Goal: Find contact information: Find contact information

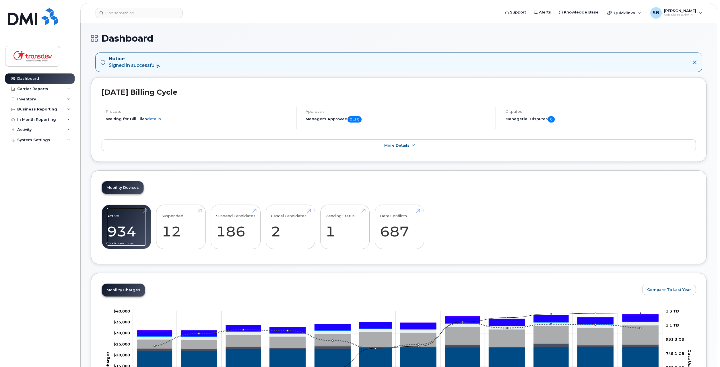
click at [126, 231] on link "Active 934 81%" at bounding box center [126, 227] width 39 height 38
click at [233, 230] on link "Suspend Candidates 186" at bounding box center [235, 227] width 39 height 38
click at [231, 227] on link "Suspend Candidates 186" at bounding box center [235, 227] width 39 height 38
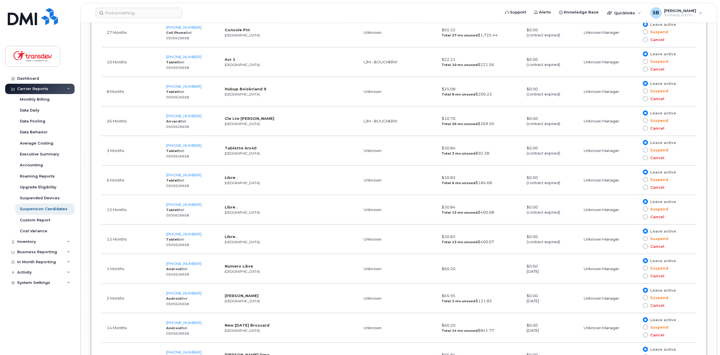
scroll to position [4451, 0]
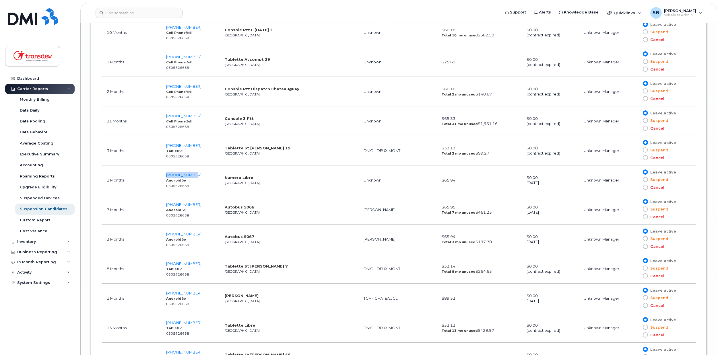
drag, startPoint x: 168, startPoint y: 174, endPoint x: 198, endPoint y: 176, distance: 29.9
click at [198, 176] on td "514-261-1750 Android Bell 0505626658" at bounding box center [190, 180] width 59 height 30
copy span "514-261-1750"
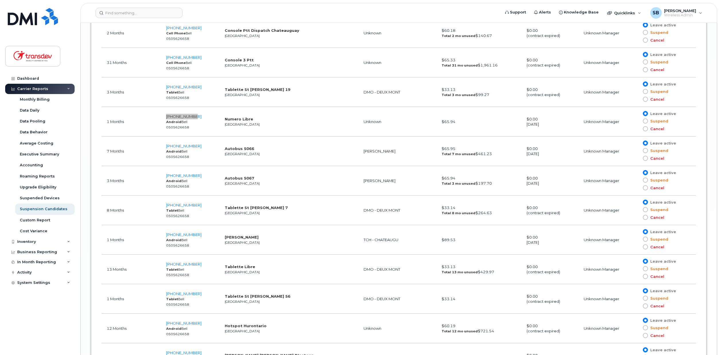
scroll to position [4627, 0]
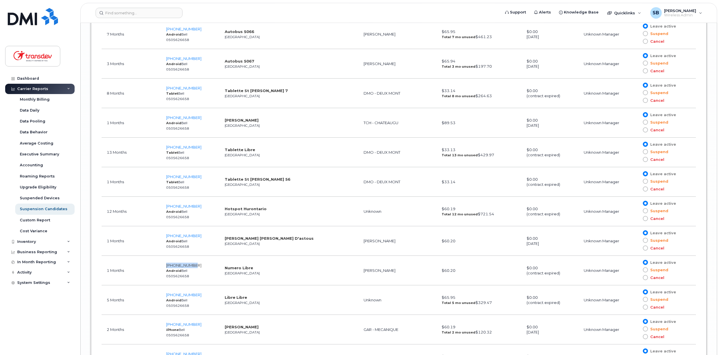
drag, startPoint x: 198, startPoint y: 267, endPoint x: 169, endPoint y: 266, distance: 29.3
click at [169, 266] on td "514-444-0991 Android Bell 0505626658" at bounding box center [190, 271] width 59 height 30
copy span "514-444-0991"
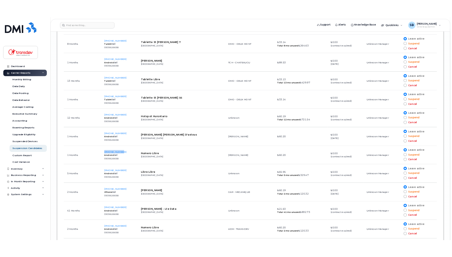
scroll to position [4685, 0]
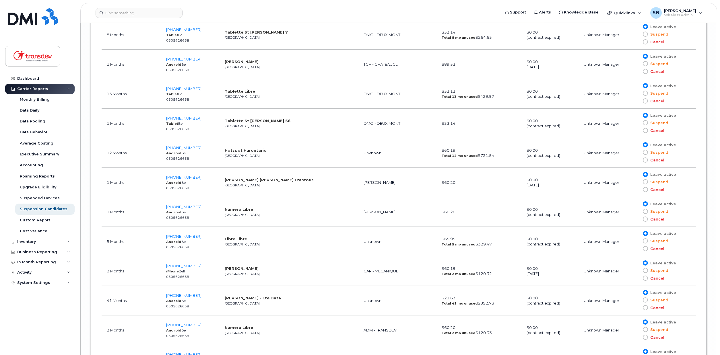
click at [200, 237] on td "514-444-1211 Android Bell 0505626658" at bounding box center [190, 242] width 59 height 30
drag, startPoint x: 201, startPoint y: 325, endPoint x: 167, endPoint y: 324, distance: 33.9
click at [167, 324] on td "514-592-1555 Android Bell 0505626658" at bounding box center [190, 330] width 59 height 30
copy span "514-592-1555"
